Goal: Register for event/course

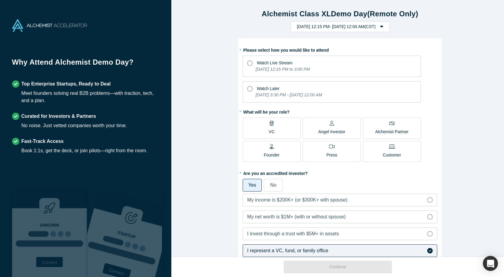
click at [247, 62] on icon at bounding box center [249, 62] width 5 height 5
click at [0, 0] on input "Watch Live Stream [DATE] 12:15 PM to 3:00 PM" at bounding box center [0, 0] width 0 height 0
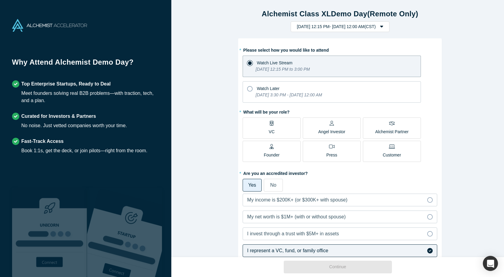
click at [278, 127] on label "VC" at bounding box center [272, 128] width 58 height 21
click at [0, 0] on input "VC" at bounding box center [0, 0] width 0 height 0
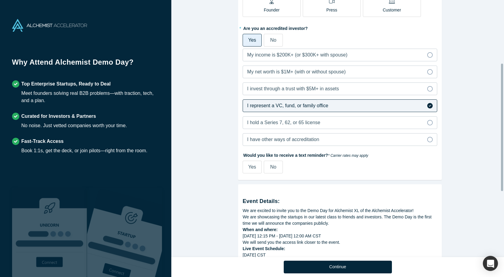
scroll to position [151, 0]
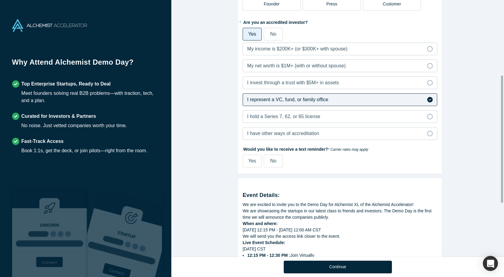
click at [272, 163] on span "No" at bounding box center [273, 160] width 6 height 5
click at [0, 0] on input "No" at bounding box center [0, 0] width 0 height 0
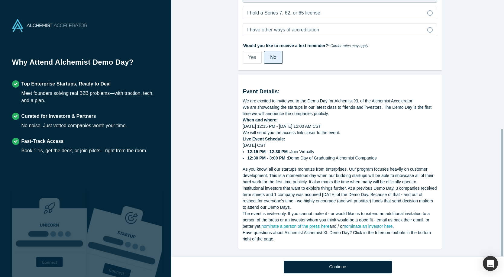
click at [356, 268] on button "Continue" at bounding box center [338, 267] width 108 height 13
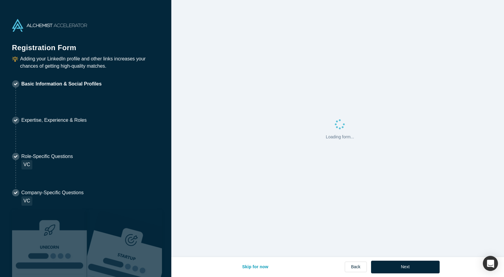
select select "US"
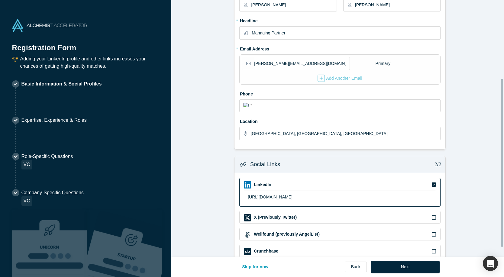
scroll to position [121, 0]
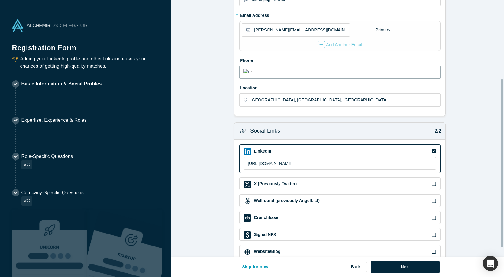
click at [266, 73] on input "tel" at bounding box center [345, 71] width 183 height 9
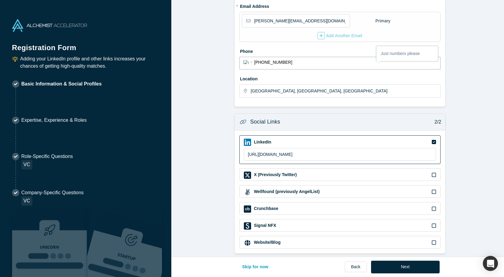
scroll to position [135, 0]
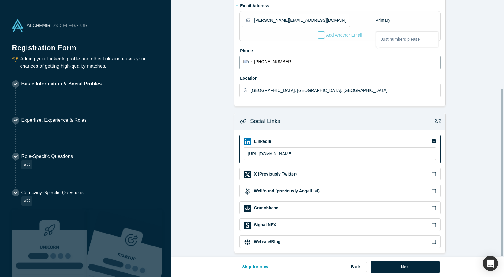
type input "[PHONE_NUMBER]"
click at [369, 171] on div "X (Previously Twitter)" at bounding box center [340, 174] width 192 height 7
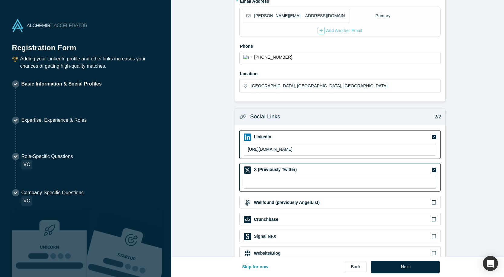
click at [315, 182] on input at bounding box center [340, 182] width 192 height 13
paste input "es"
click at [303, 181] on input "es" at bounding box center [340, 182] width 192 height 13
paste input
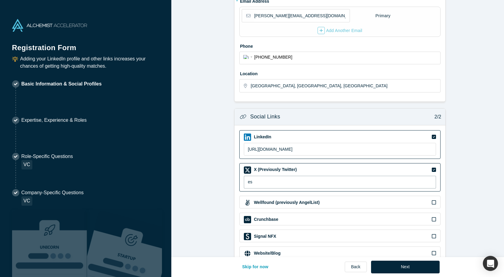
type input "e"
paste input "[URL][DOMAIN_NAME]"
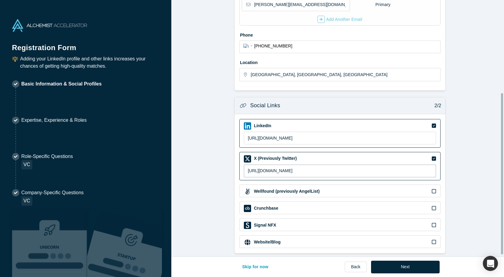
scroll to position [151, 0]
type input "[URL][DOMAIN_NAME]"
click at [326, 205] on div "Crunchbase" at bounding box center [340, 208] width 192 height 7
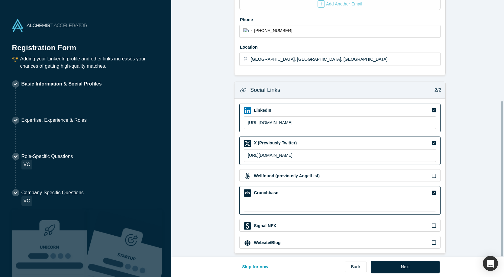
scroll to position [167, 0]
click at [382, 189] on div "Crunchbase" at bounding box center [340, 192] width 192 height 7
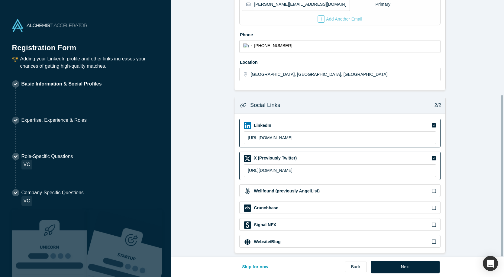
scroll to position [151, 0]
click at [430, 235] on div "Website/Blog" at bounding box center [339, 241] width 201 height 13
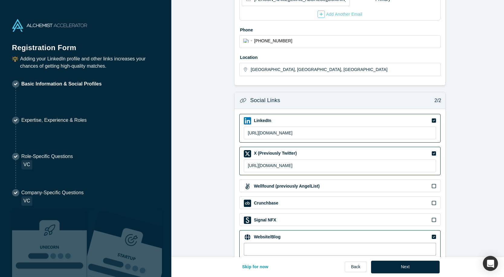
click at [369, 247] on input at bounding box center [340, 249] width 192 height 13
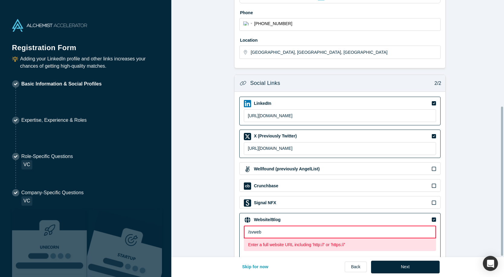
scroll to position [184, 0]
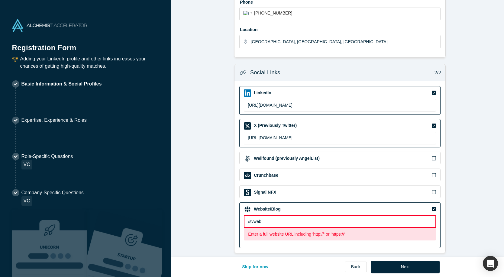
drag, startPoint x: 305, startPoint y: 213, endPoint x: 156, endPoint y: 194, distance: 150.9
click at [156, 195] on div "Registration Form Adding your LinkedIn profile and other links increases your c…" at bounding box center [252, 138] width 504 height 277
click at [269, 219] on input "/svweb" at bounding box center [340, 221] width 192 height 13
click at [249, 217] on input "/svweb" at bounding box center [340, 221] width 192 height 13
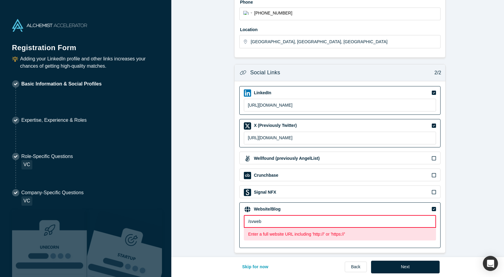
type input "/"
type input "w"
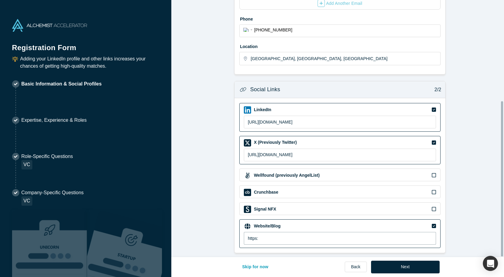
scroll to position [167, 0]
type input "[URL][DOMAIN_NAME]"
drag, startPoint x: 404, startPoint y: 269, endPoint x: 400, endPoint y: 268, distance: 4.3
click at [404, 269] on button "Next" at bounding box center [405, 267] width 69 height 13
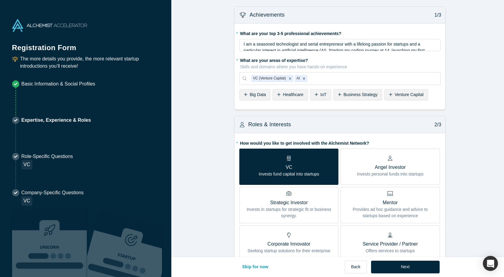
click at [364, 49] on span "I am a seasoned technologist and serial entrepreneur with a lifelong passion fo…" at bounding box center [337, 54] width 186 height 24
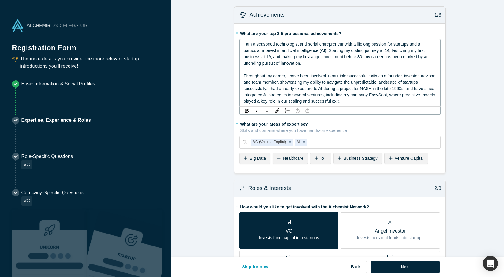
click at [313, 67] on div "rdw-editor" at bounding box center [340, 70] width 193 height 6
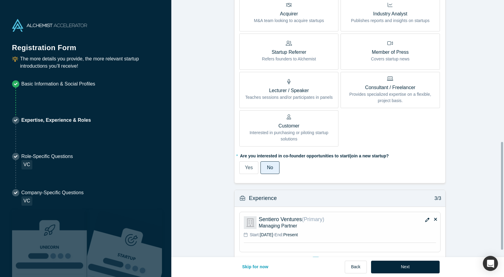
scroll to position [353, 0]
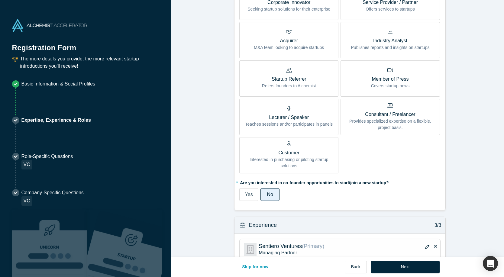
click at [414, 268] on button "Next" at bounding box center [405, 267] width 69 height 13
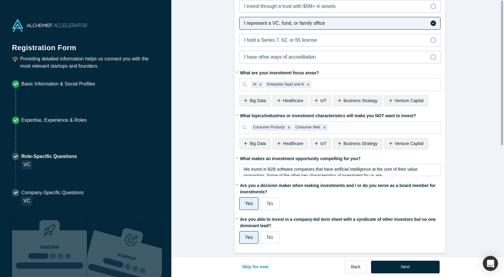
scroll to position [0, 0]
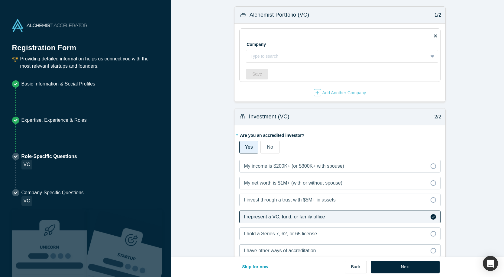
click at [268, 58] on div at bounding box center [337, 57] width 173 height 8
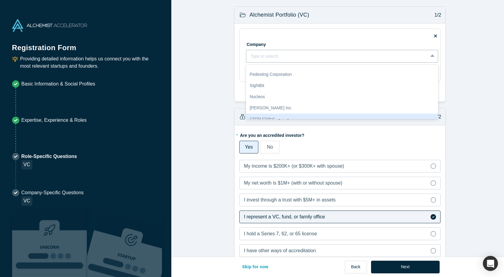
scroll to position [60, 0]
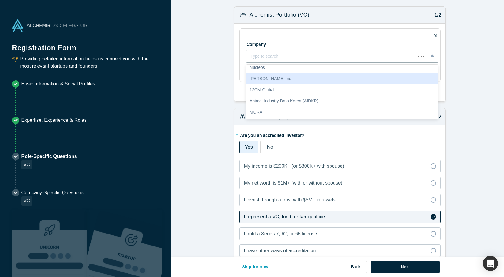
click at [479, 50] on form "Alchemist Portfolio (VC) 1/2 Company Use Up and Down to choose options, press E…" at bounding box center [339, 226] width 337 height 441
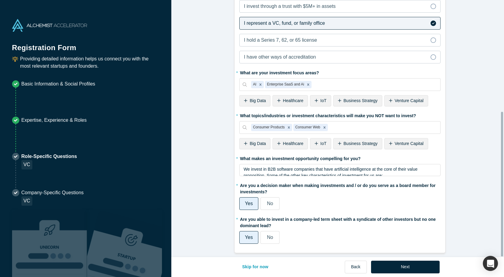
scroll to position [198, 0]
click at [417, 270] on button "Next" at bounding box center [405, 267] width 69 height 13
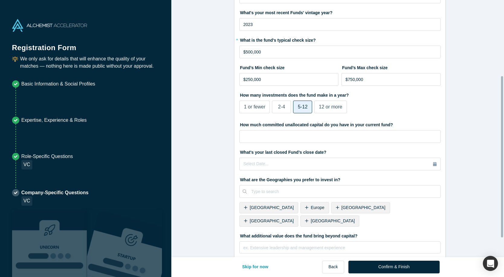
scroll to position [151, 0]
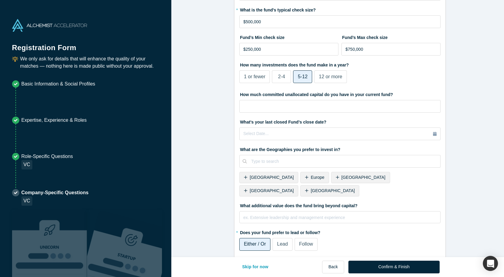
click at [355, 188] on span "[GEOGRAPHIC_DATA]" at bounding box center [333, 190] width 44 height 5
click at [294, 188] on span "[GEOGRAPHIC_DATA]" at bounding box center [272, 190] width 44 height 5
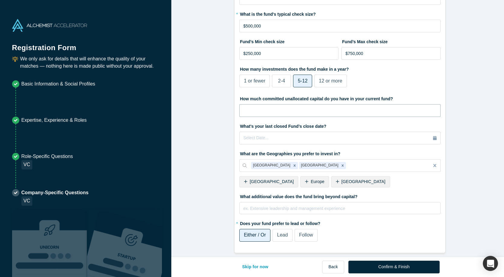
click at [327, 109] on input "tel" at bounding box center [339, 110] width 201 height 13
type input "$9"
click at [471, 120] on form "VC 1/1 What type of fund is Sentiero Ventures? Primary Experience Institutional…" at bounding box center [339, 56] width 337 height 394
click at [397, 269] on button "Confirm & Finish" at bounding box center [394, 267] width 91 height 13
